Goal: Task Accomplishment & Management: Use online tool/utility

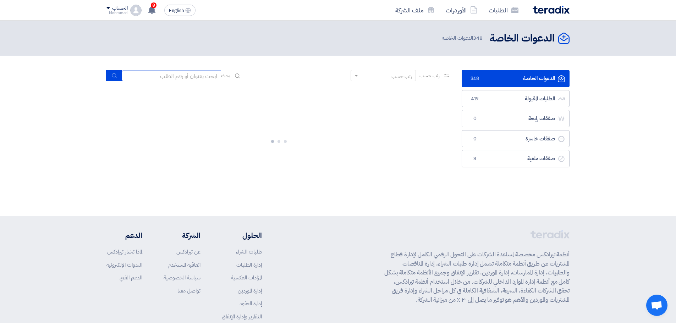
click at [160, 74] on input at bounding box center [171, 76] width 99 height 11
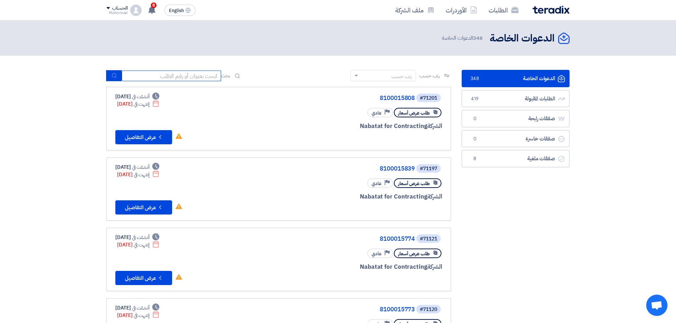
paste input "8100014598"
type input "8100014598"
click at [115, 74] on icon "submit" at bounding box center [114, 76] width 6 height 6
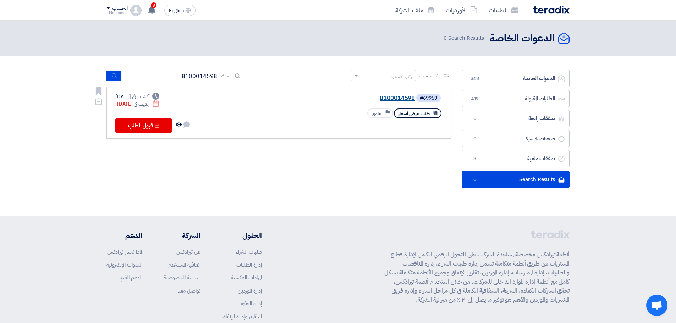
click at [395, 95] on link "8100014598" at bounding box center [344, 98] width 142 height 6
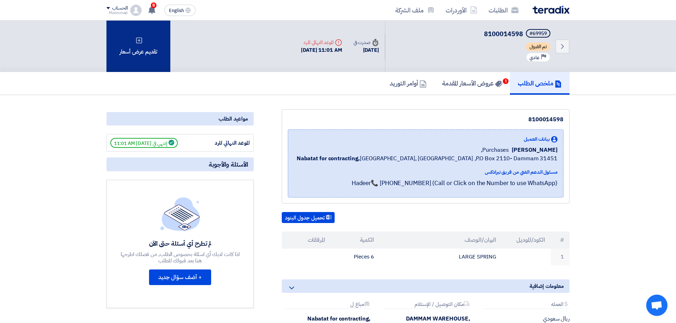
click at [123, 47] on div "تقديم عرض أسعار" at bounding box center [138, 46] width 64 height 51
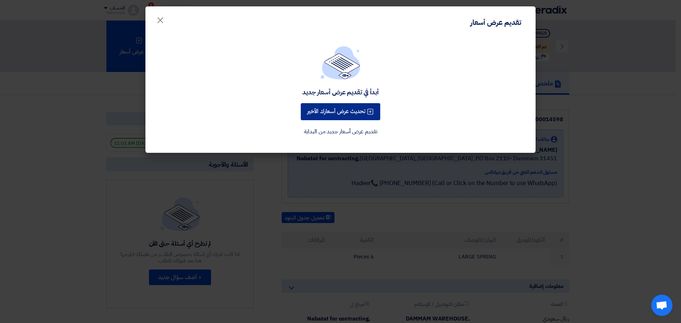
click at [352, 113] on button "تحديث عرض أسعارك الأخير" at bounding box center [340, 111] width 79 height 17
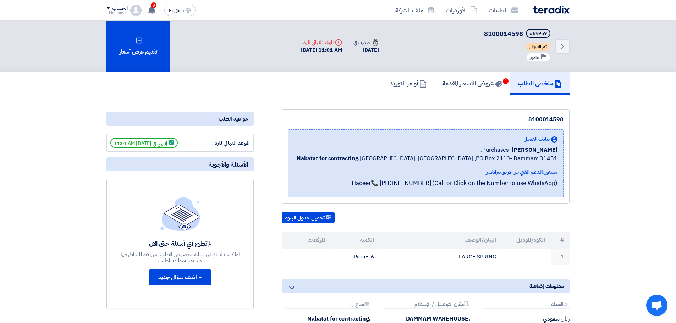
click at [554, 48] on div "Back #69959 8100014598 تم القبول Priority عادي" at bounding box center [477, 46] width 184 height 51
click at [559, 48] on icon "Back" at bounding box center [562, 46] width 9 height 9
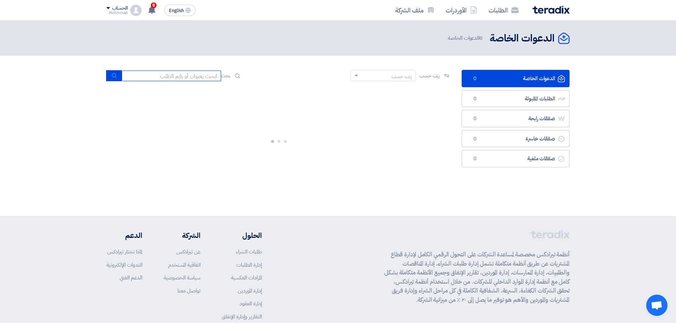
click at [146, 77] on input at bounding box center [171, 76] width 99 height 11
paste input "71206"
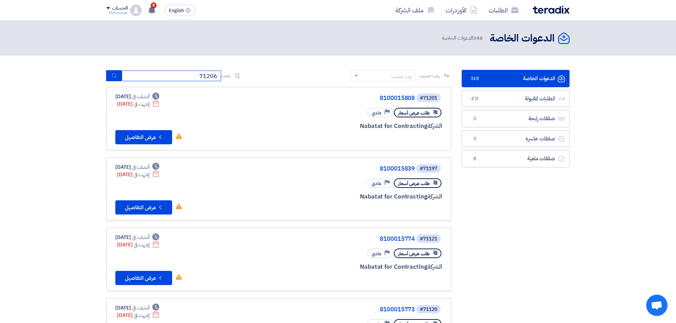
type input "71206"
click at [114, 74] on icon "submit" at bounding box center [114, 76] width 6 height 6
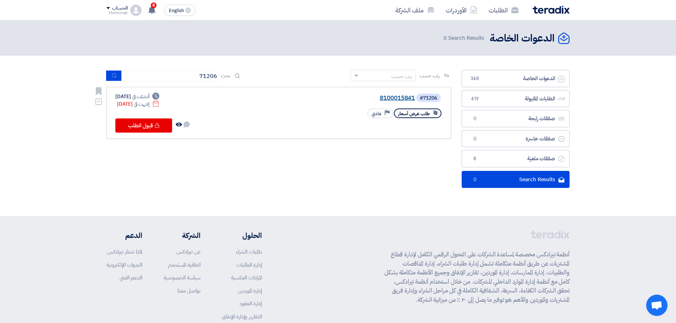
click at [403, 100] on link "8100015841" at bounding box center [344, 98] width 142 height 6
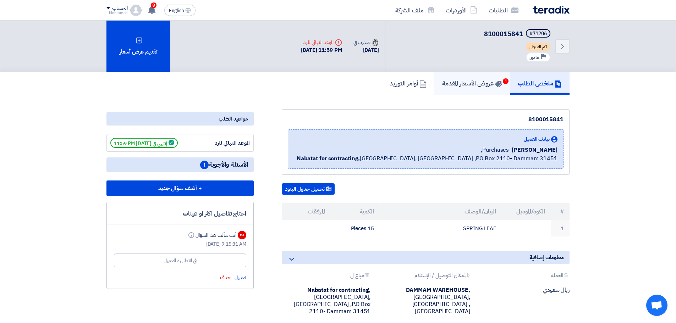
click at [481, 84] on h5 "عروض الأسعار المقدمة 1" at bounding box center [472, 83] width 60 height 8
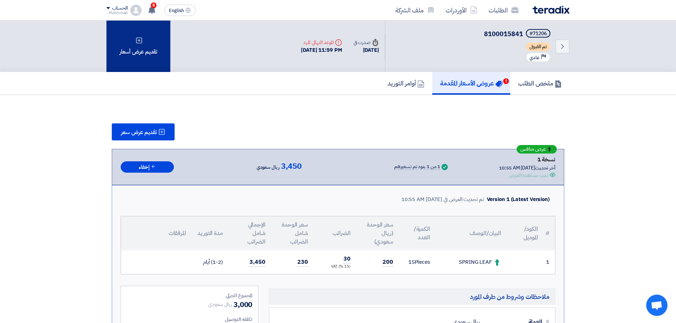
click at [136, 49] on div "تقديم عرض أسعار" at bounding box center [138, 46] width 64 height 51
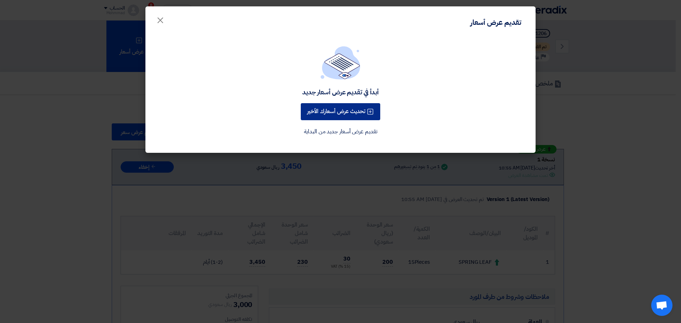
click at [323, 109] on button "تحديث عرض أسعارك الأخير" at bounding box center [340, 111] width 79 height 17
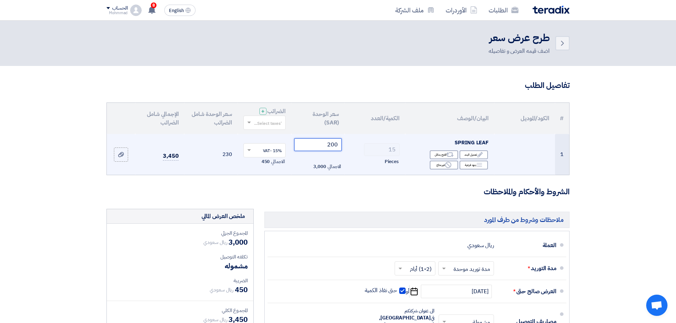
click at [334, 146] on input "200" at bounding box center [318, 144] width 48 height 13
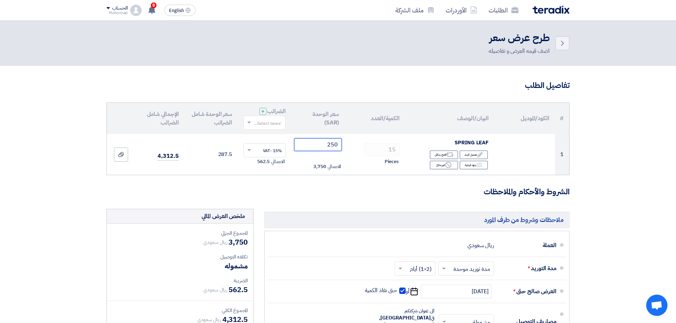
type input "250"
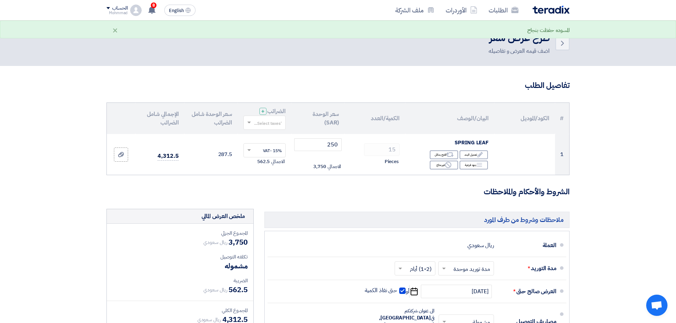
click at [656, 176] on section "تفاصيل الطلب # الكود/الموديل البيان/الوصف الكمية/العدد سعر الوحدة (SAR) الضرائب…" at bounding box center [338, 265] width 676 height 399
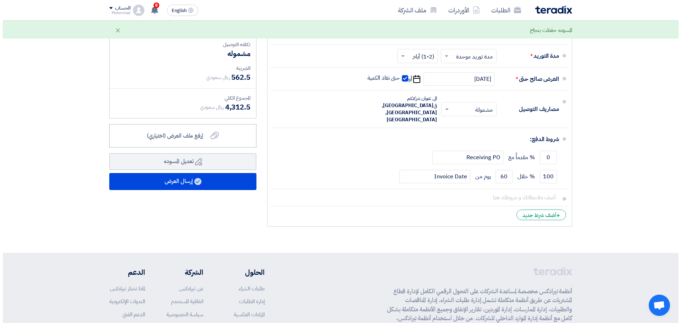
scroll to position [213, 0]
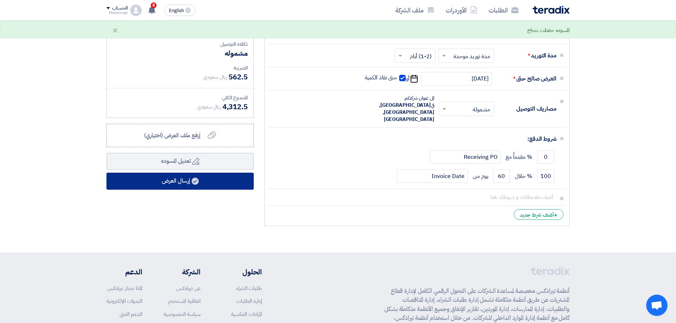
click at [204, 180] on button "إرسال العرض" at bounding box center [179, 181] width 147 height 17
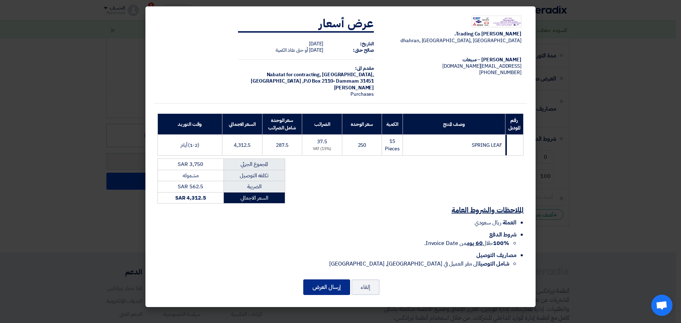
click at [332, 288] on button "إرسال العرض" at bounding box center [326, 288] width 47 height 16
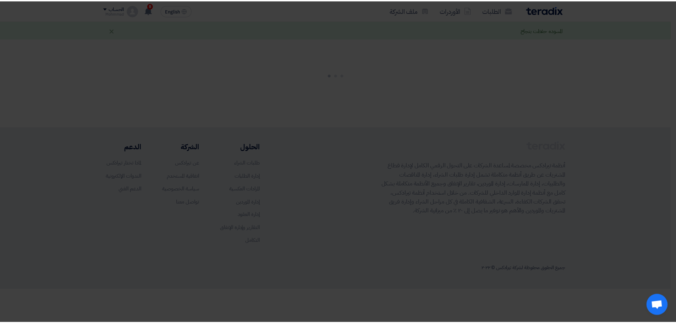
scroll to position [0, 0]
